Goal: Information Seeking & Learning: Find specific fact

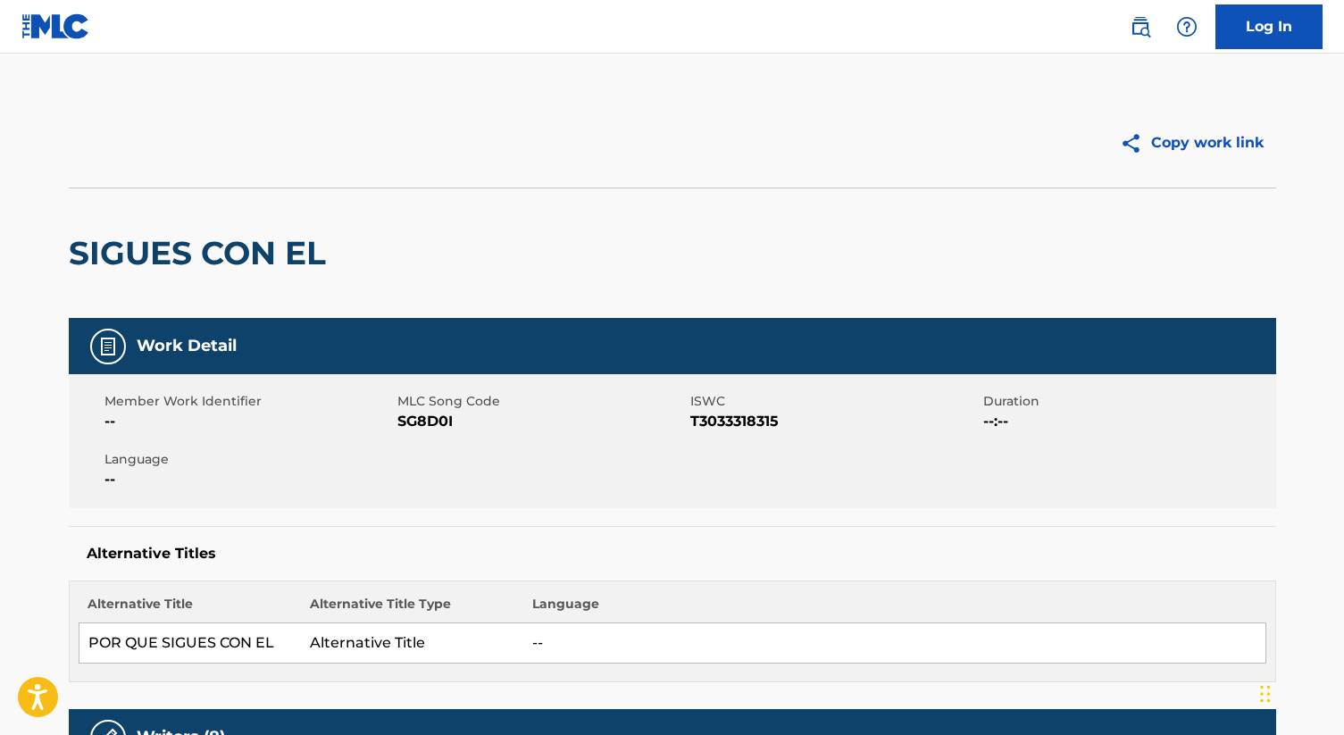
click at [1142, 21] on img at bounding box center [1140, 26] width 21 height 21
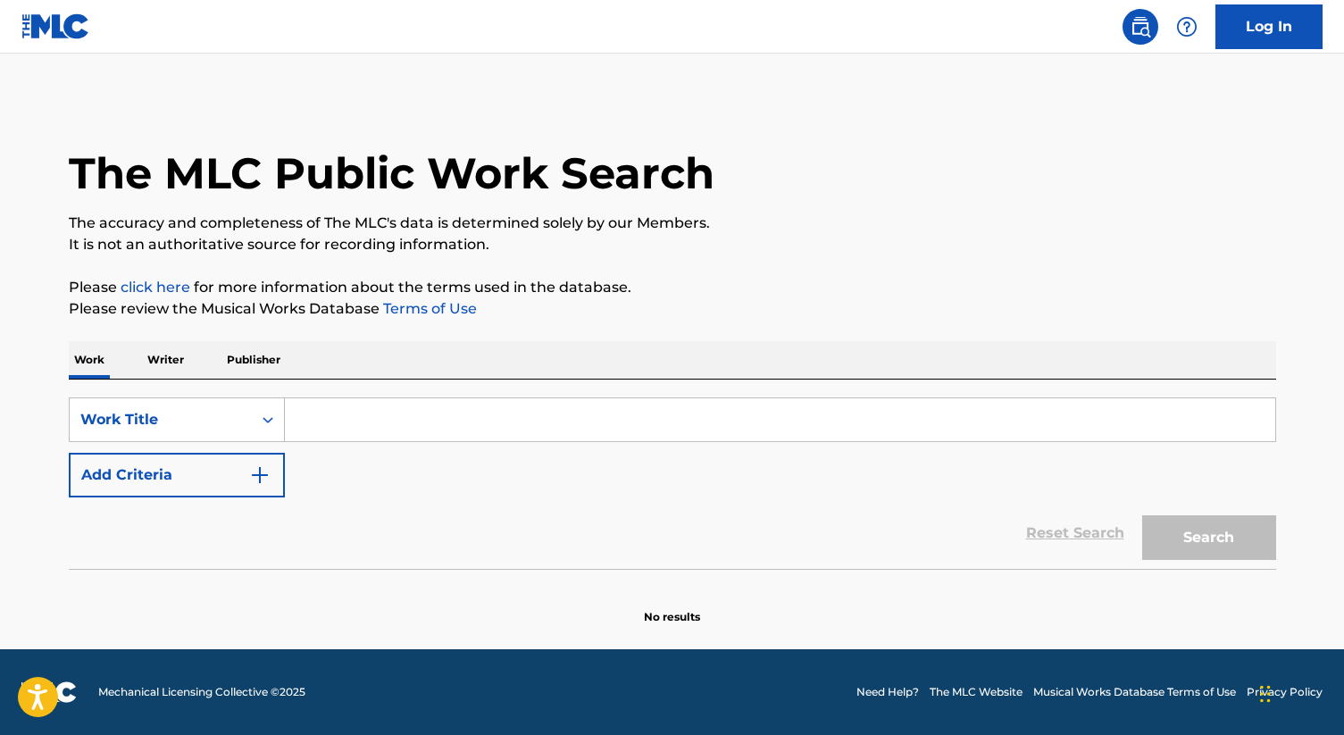
click at [337, 411] on input "Search Form" at bounding box center [780, 419] width 990 height 43
click at [178, 353] on p "Writer" at bounding box center [165, 360] width 47 height 38
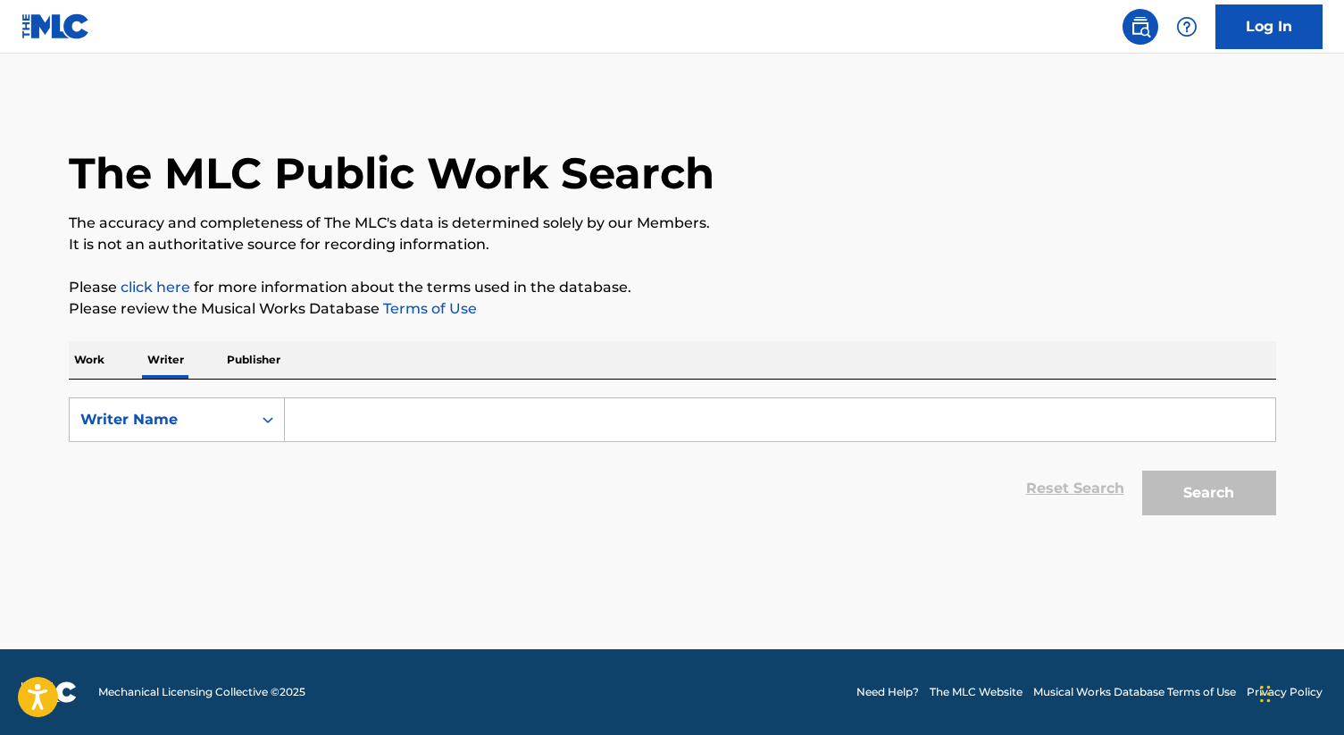
click at [332, 425] on input "Search Form" at bounding box center [780, 419] width 990 height 43
paste input "Neto Becerra"
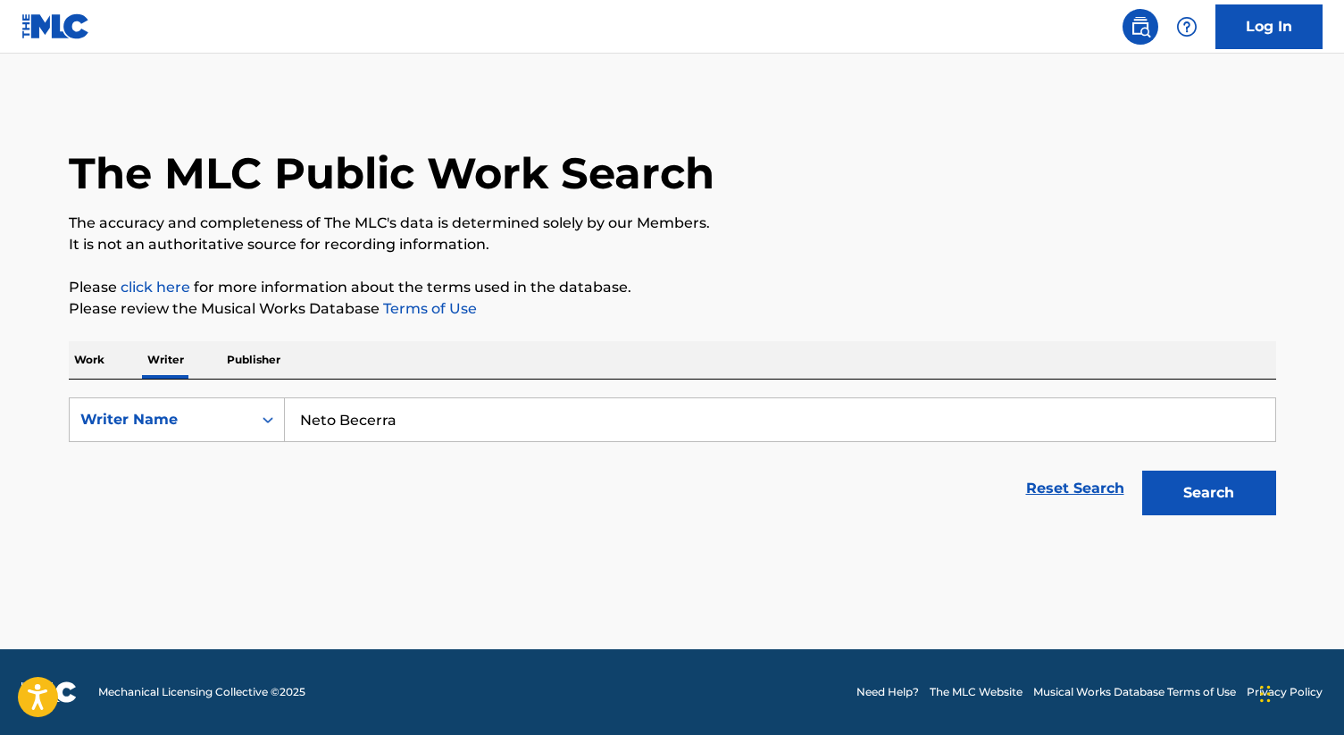
click at [299, 418] on input "Neto Becerra" at bounding box center [780, 419] width 990 height 43
click at [336, 418] on input "[PERSON_NAME]" at bounding box center [780, 419] width 990 height 43
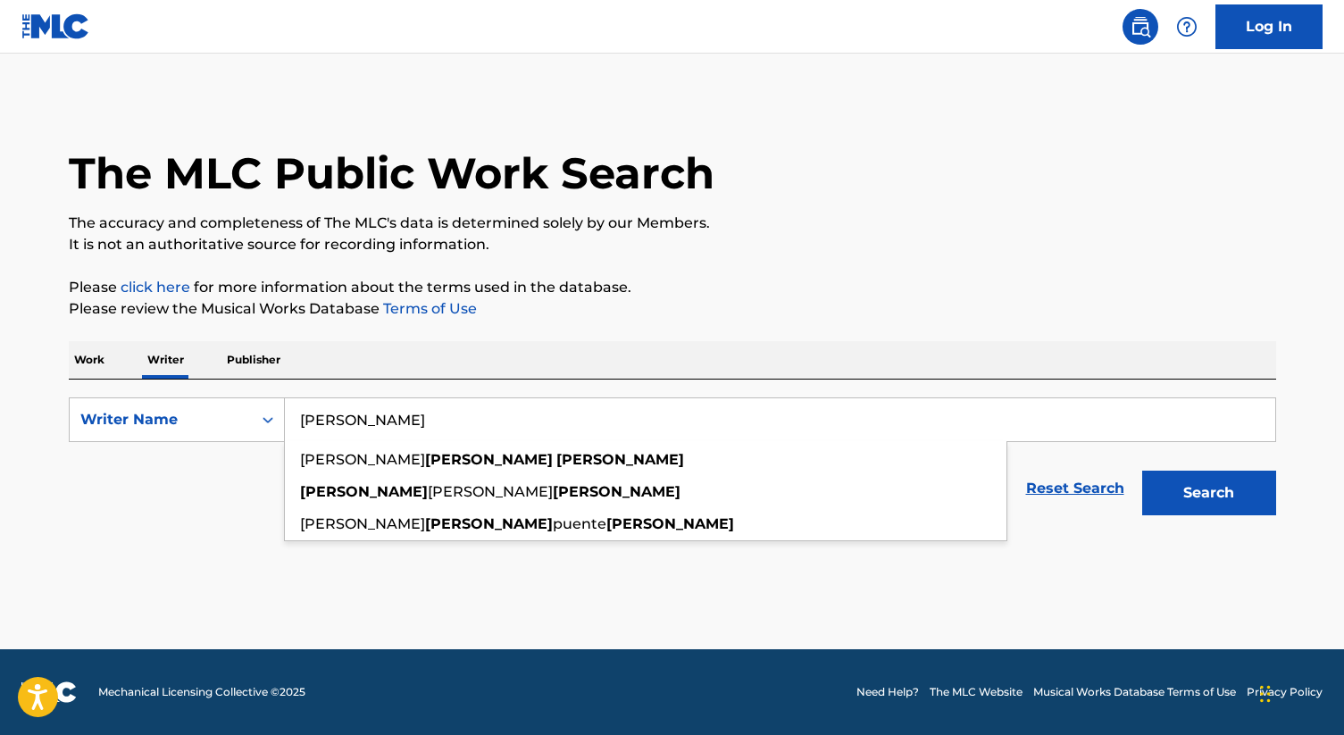
click at [454, 422] on input "[PERSON_NAME]" at bounding box center [780, 419] width 990 height 43
click at [1165, 425] on input "[PERSON_NAME]" at bounding box center [780, 419] width 990 height 43
type input "[PERSON_NAME]"
click at [1219, 491] on button "Search" at bounding box center [1209, 493] width 134 height 45
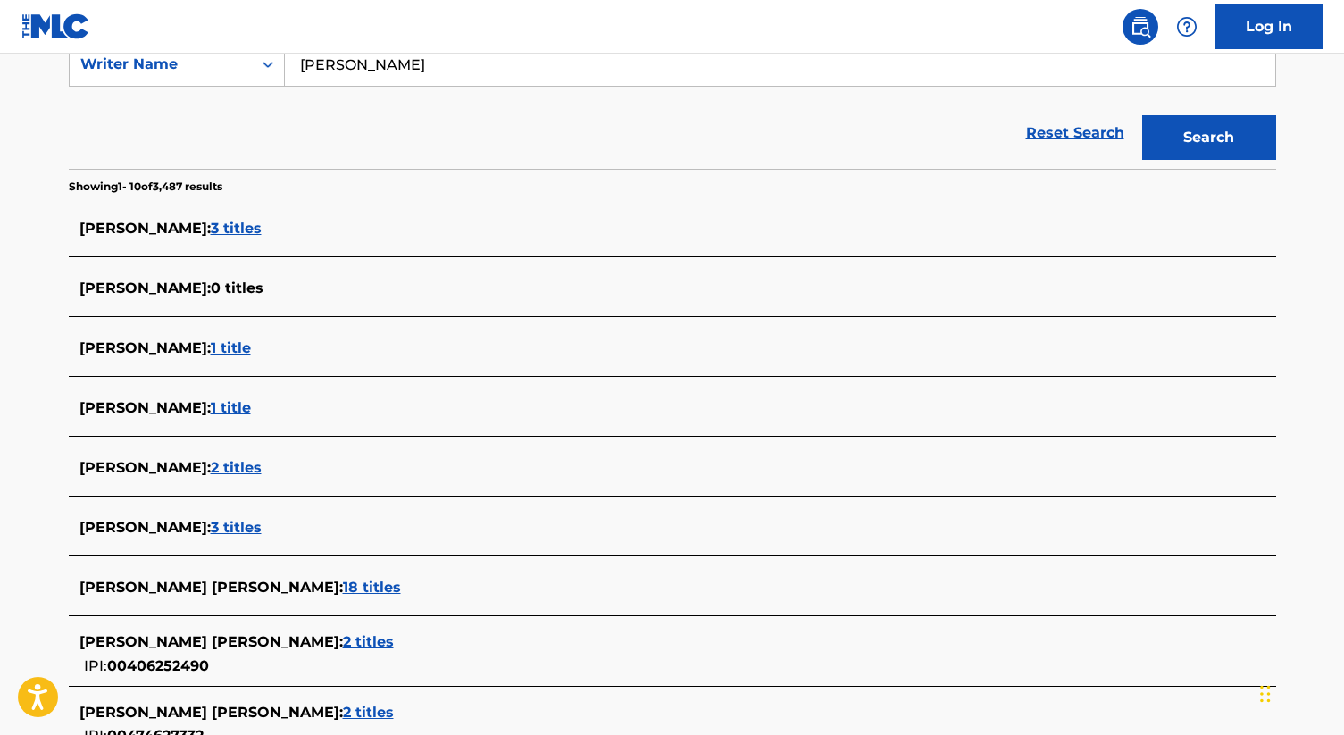
scroll to position [343, 0]
